Goal: Transaction & Acquisition: Purchase product/service

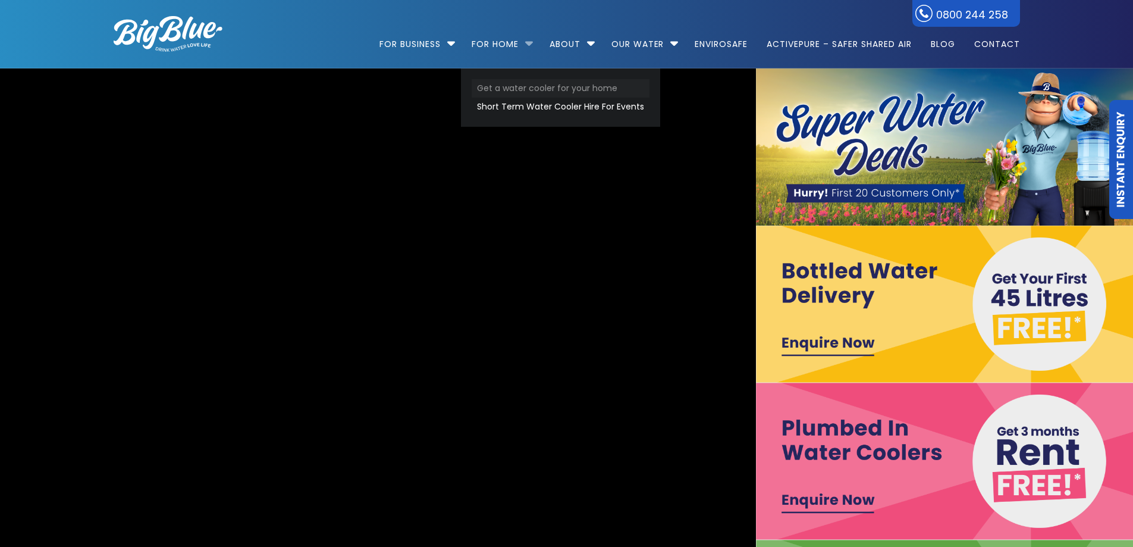
click at [504, 91] on link "Get a water cooler for your home" at bounding box center [561, 88] width 178 height 18
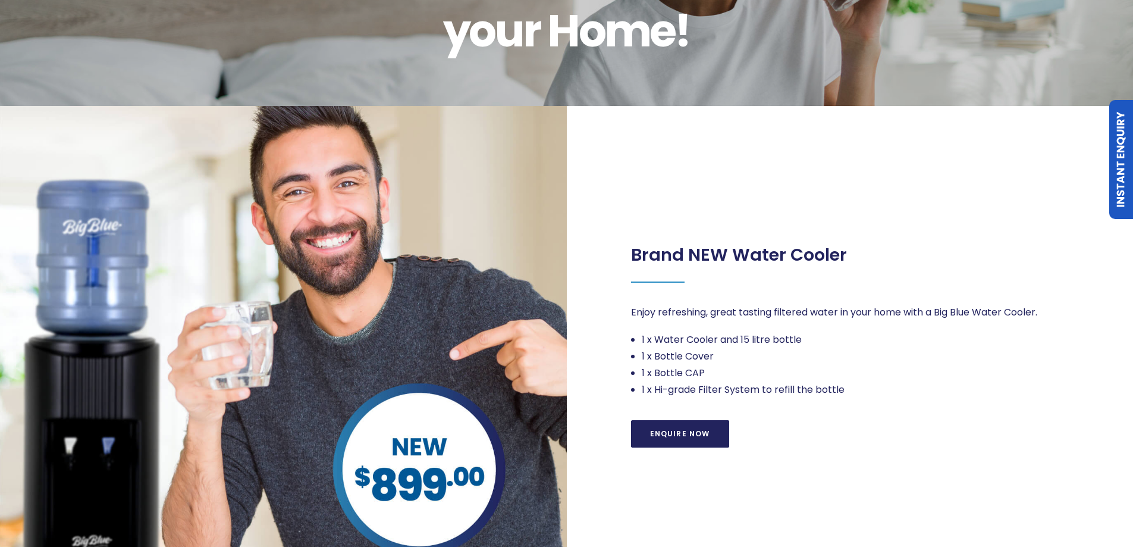
scroll to position [119, 0]
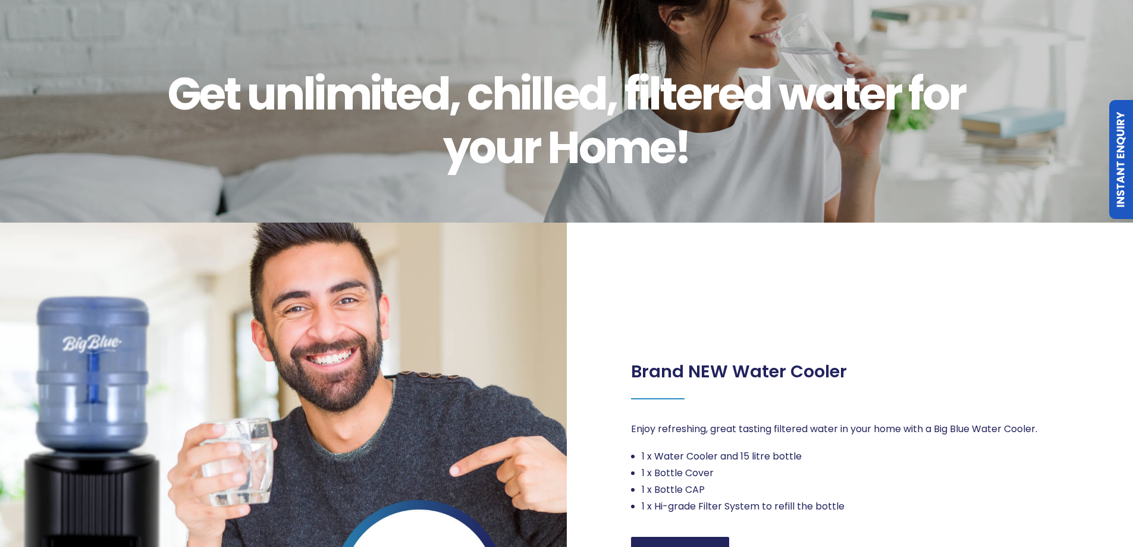
click at [780, 261] on div "Brand NEW Water Cooler Enjoy refreshing, great tasting filtered water in your h…" at bounding box center [850, 454] width 567 height 464
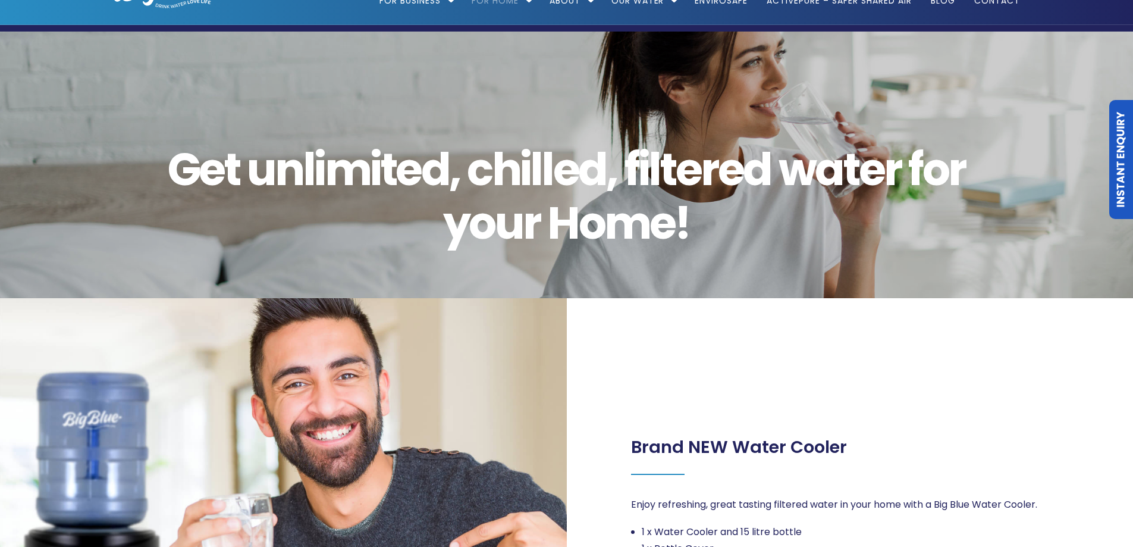
scroll to position [0, 0]
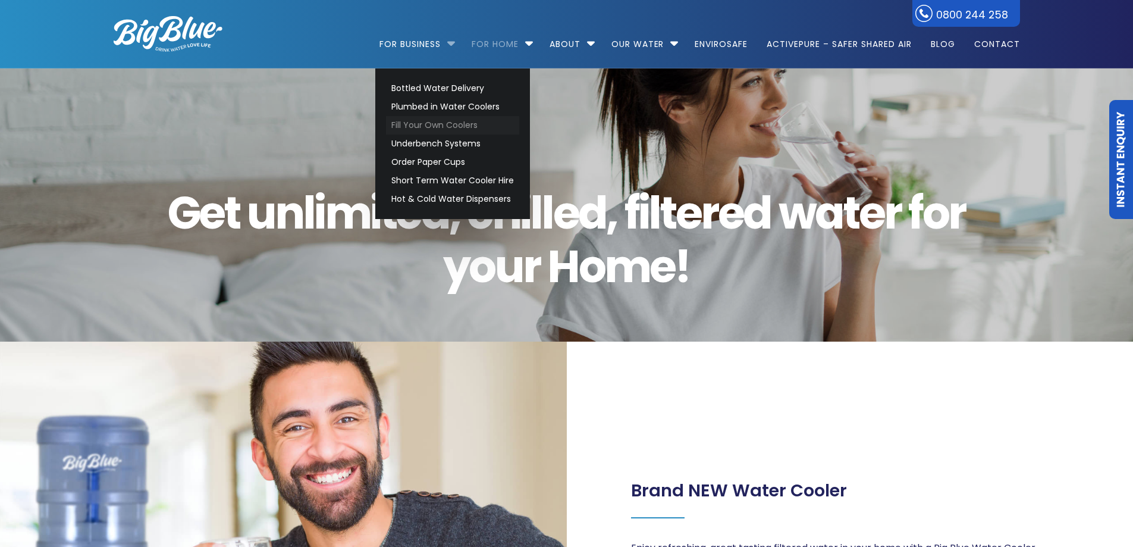
click at [415, 125] on link "Fill Your Own Coolers" at bounding box center [452, 125] width 133 height 18
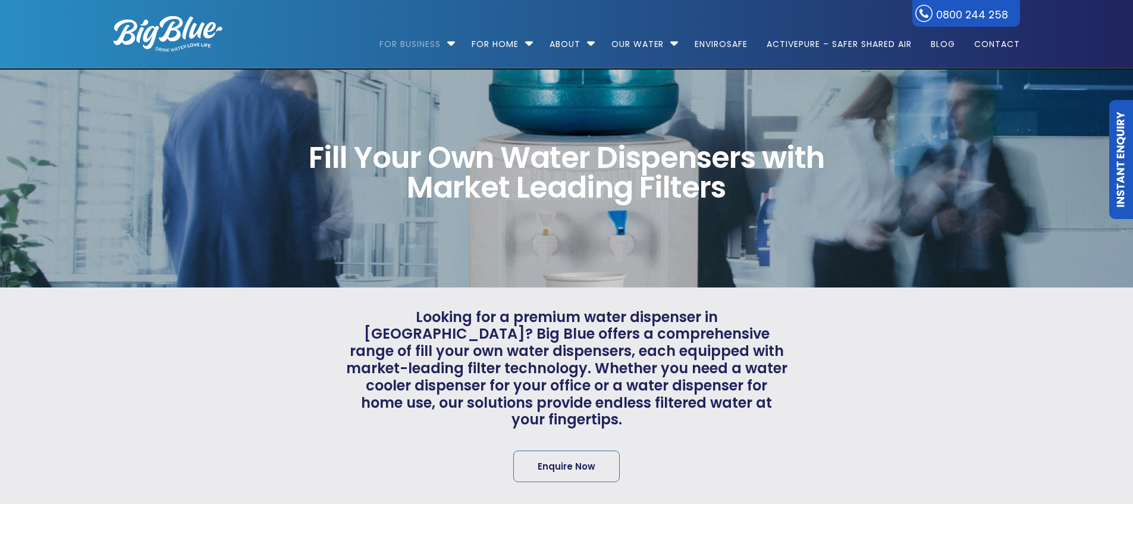
scroll to position [357, 0]
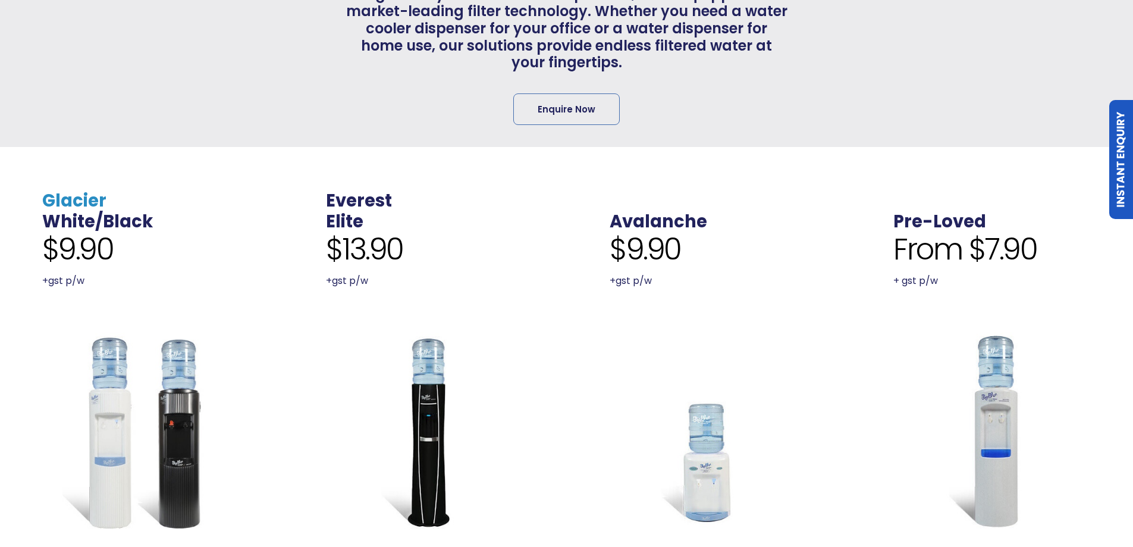
click at [80, 189] on link "Glacier" at bounding box center [74, 201] width 64 height 24
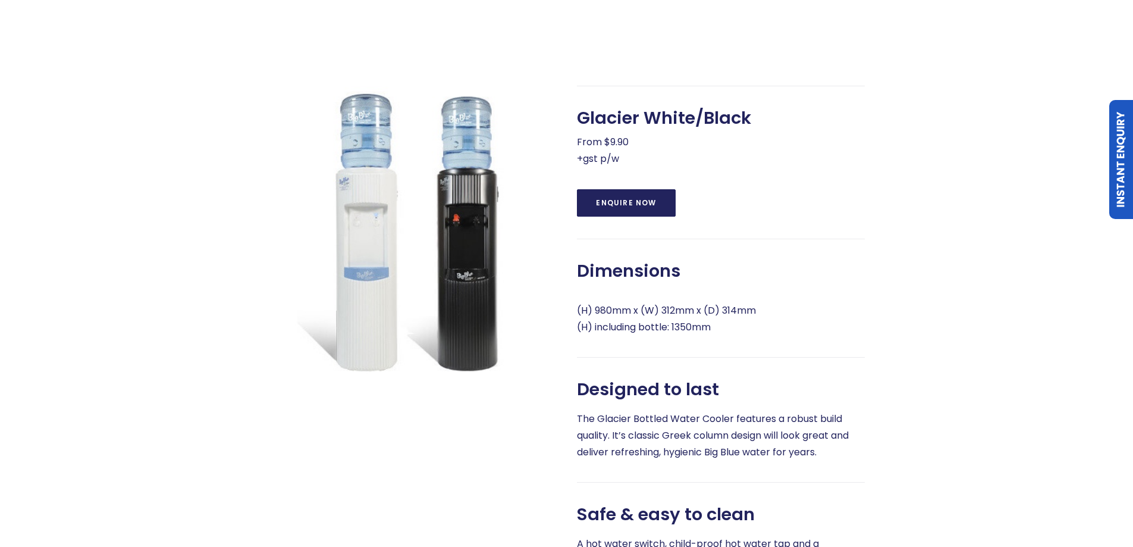
scroll to position [416, 0]
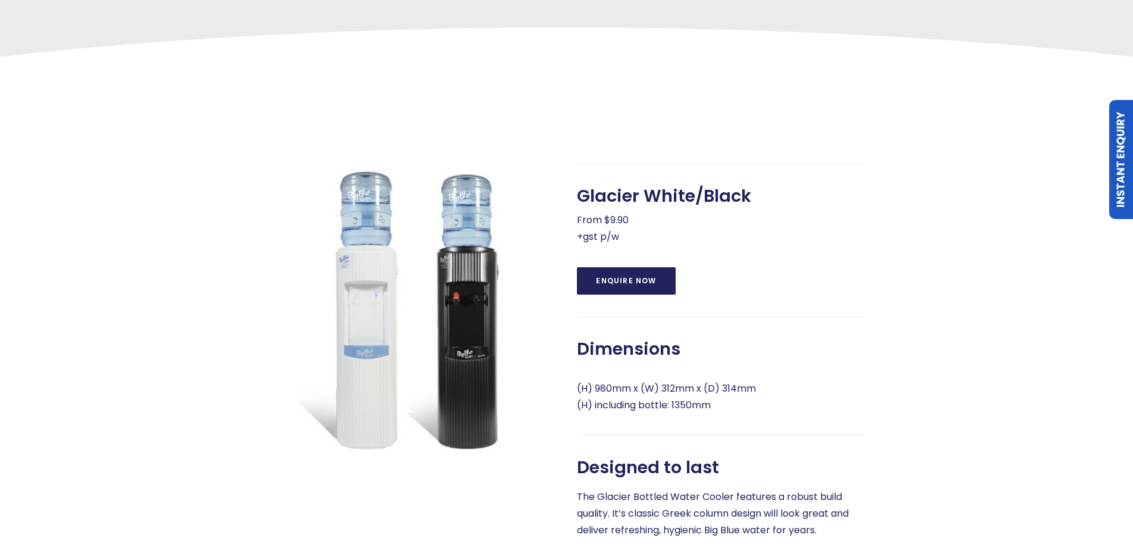
click at [732, 186] on span "Glacier White/Black" at bounding box center [664, 196] width 174 height 21
click at [673, 174] on div "Glacier White/Black From $9.90 +gst p/w Enquire Now Dimensions (H) 980mm x (W) …" at bounding box center [721, 450] width 288 height 572
click at [660, 193] on span "Glacier White/Black" at bounding box center [664, 196] width 174 height 21
drag, startPoint x: 916, startPoint y: 230, endPoint x: 909, endPoint y: 224, distance: 8.5
click at [916, 230] on div at bounding box center [942, 450] width 155 height 572
